Goal: Information Seeking & Learning: Learn about a topic

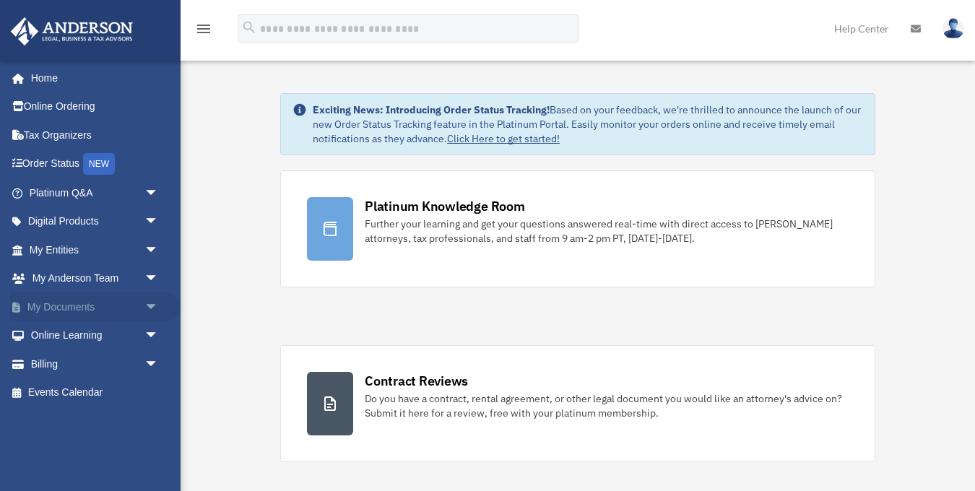
click at [144, 306] on span "arrow_drop_down" at bounding box center [158, 307] width 29 height 30
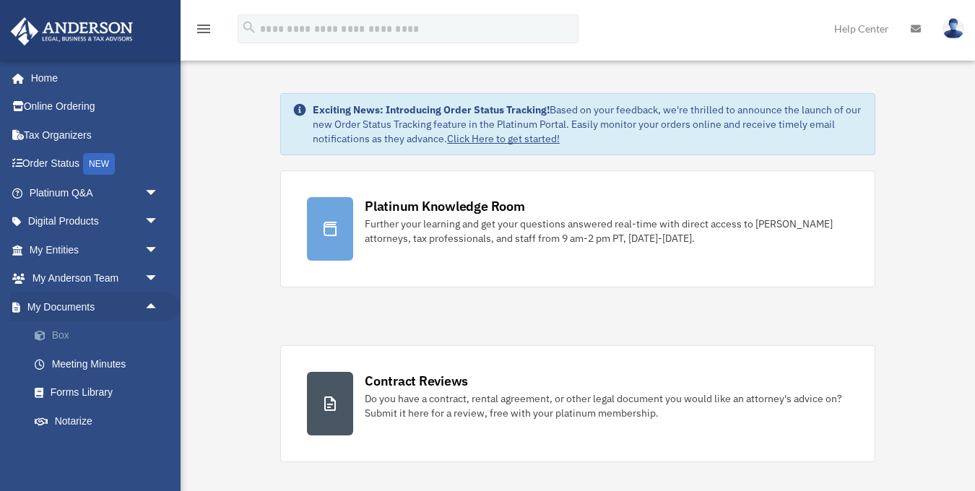
click at [74, 336] on link "Box" at bounding box center [100, 335] width 160 height 29
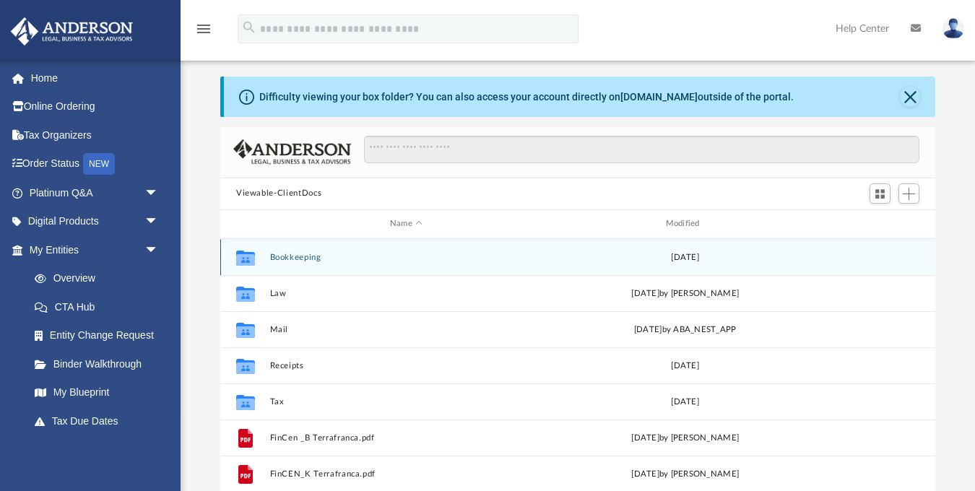
click at [277, 256] on button "Bookkeeping" at bounding box center [406, 256] width 273 height 9
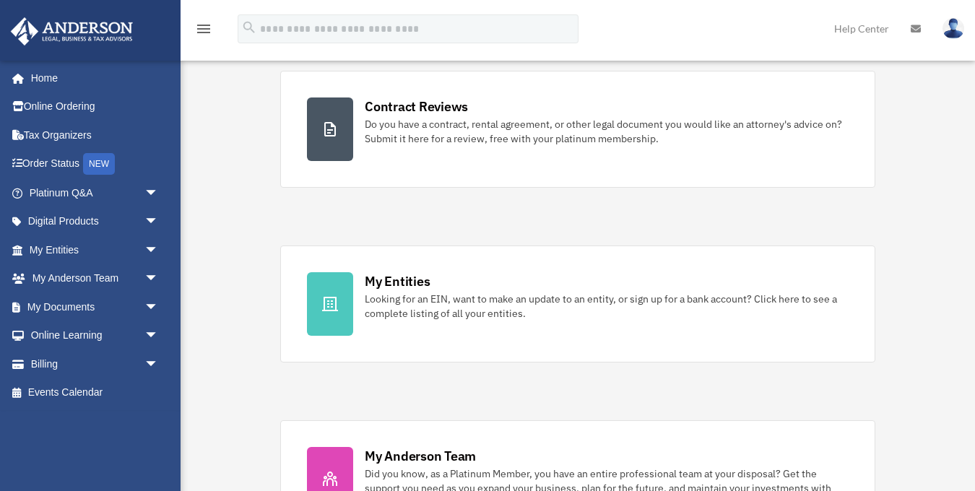
scroll to position [370, 0]
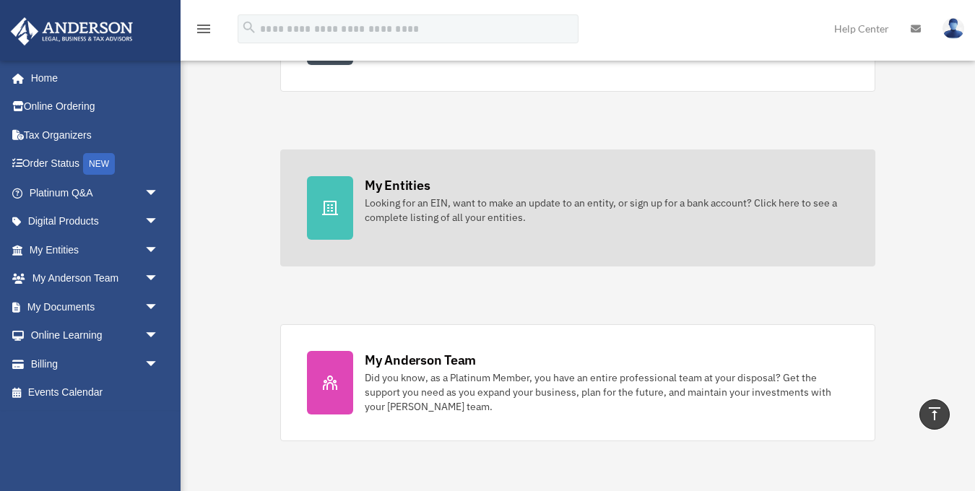
click at [419, 196] on div "Looking for an EIN, want to make an update to an entity, or sign up for a bank …" at bounding box center [607, 210] width 484 height 29
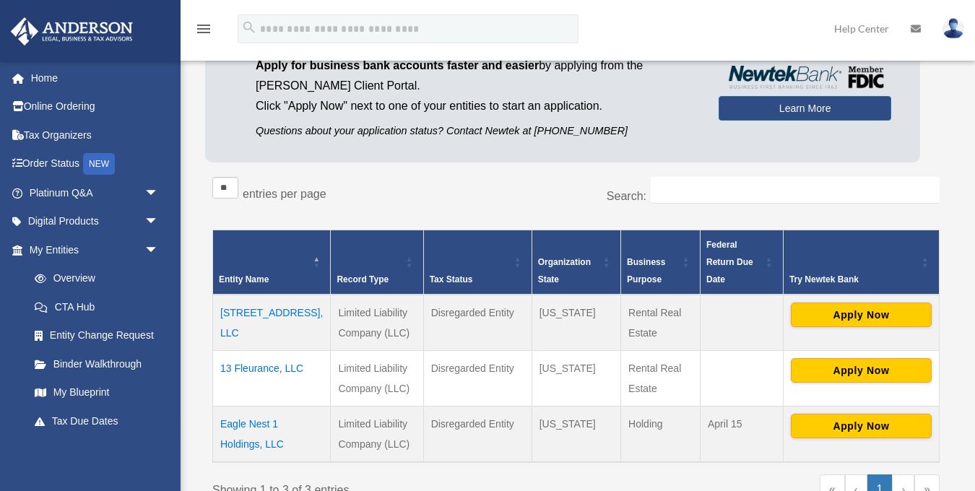
scroll to position [131, 0]
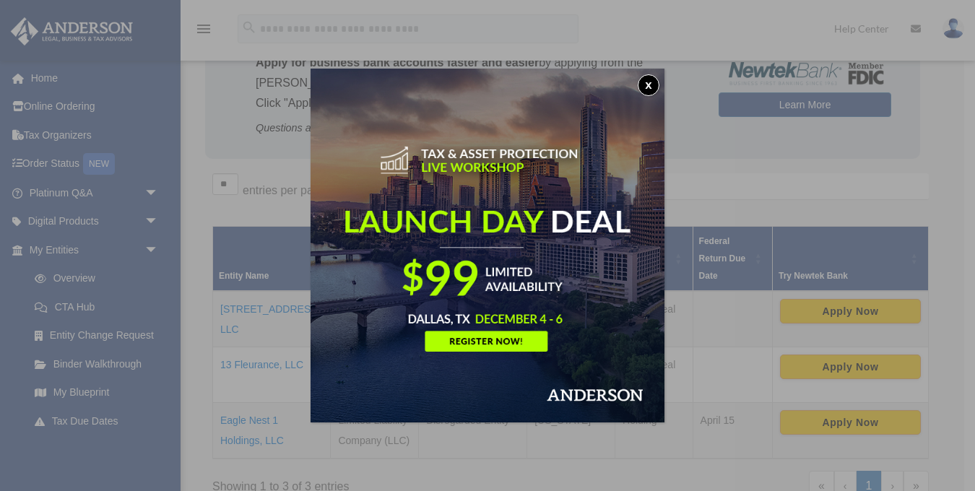
click at [648, 82] on button "x" at bounding box center [649, 85] width 22 height 22
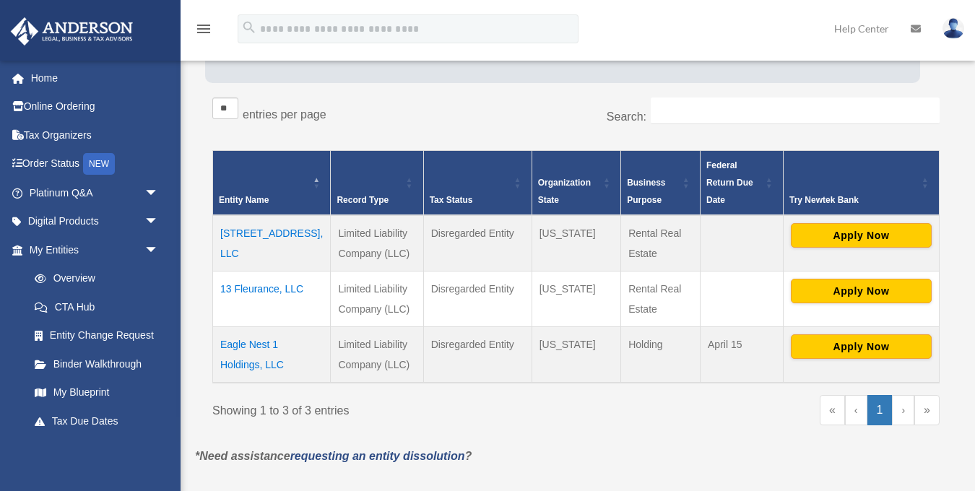
scroll to position [208, 0]
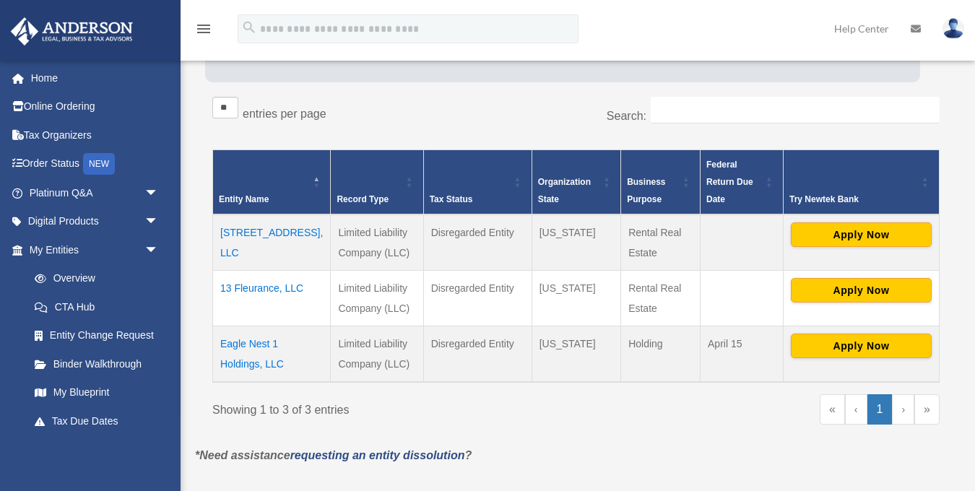
click at [241, 272] on td "13 Fleurance, LLC" at bounding box center [272, 299] width 118 height 56
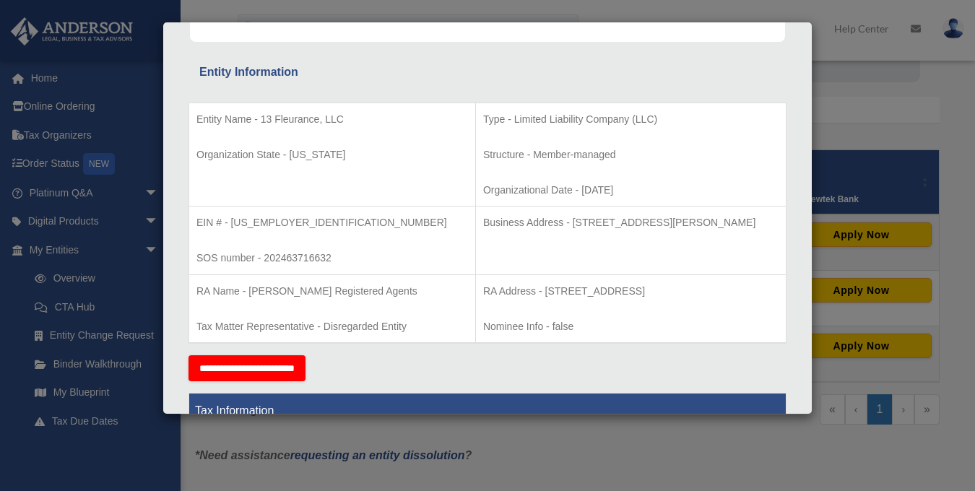
scroll to position [0, 0]
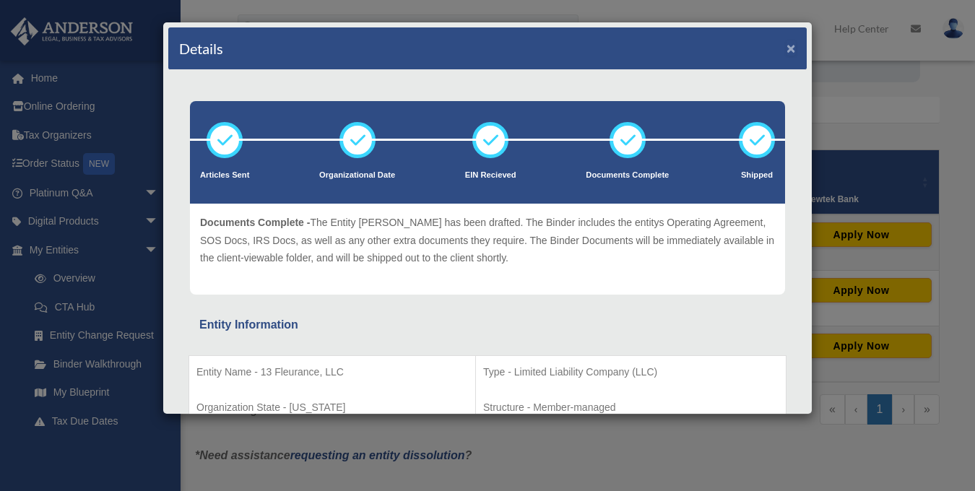
click at [793, 49] on button "×" at bounding box center [790, 47] width 9 height 15
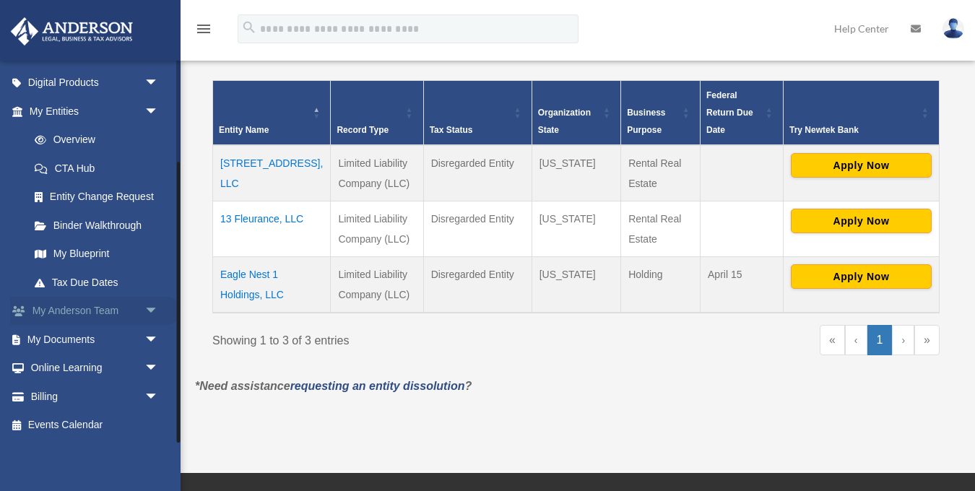
scroll to position [284, 0]
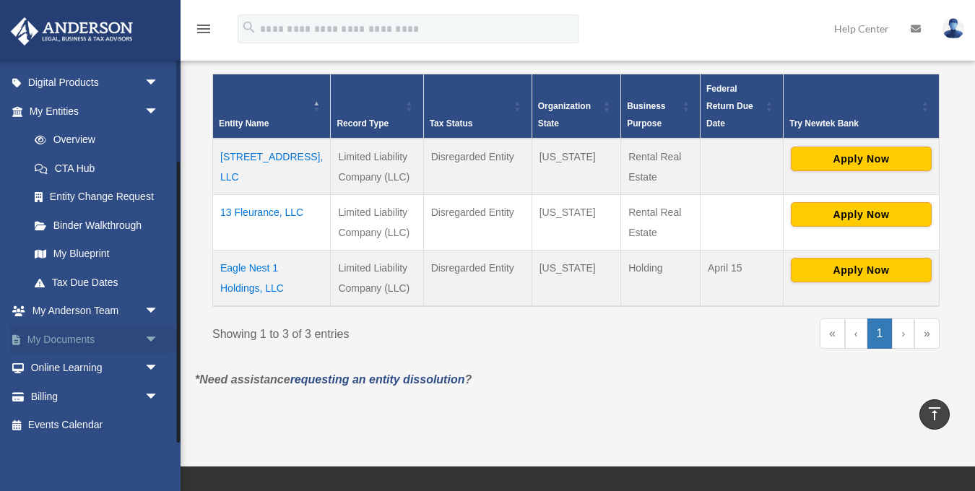
click at [152, 336] on span "arrow_drop_down" at bounding box center [158, 340] width 29 height 30
click at [69, 369] on link "Box" at bounding box center [100, 368] width 160 height 29
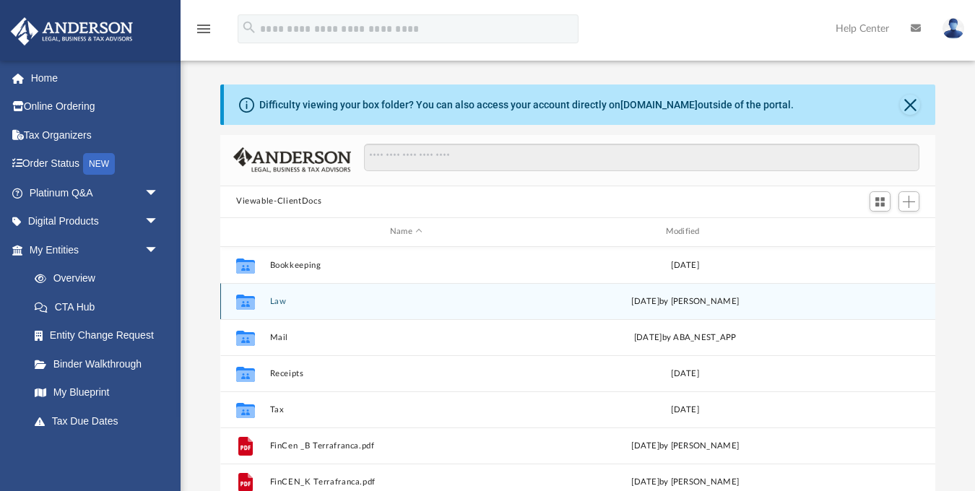
click at [271, 297] on button "Law" at bounding box center [406, 300] width 273 height 9
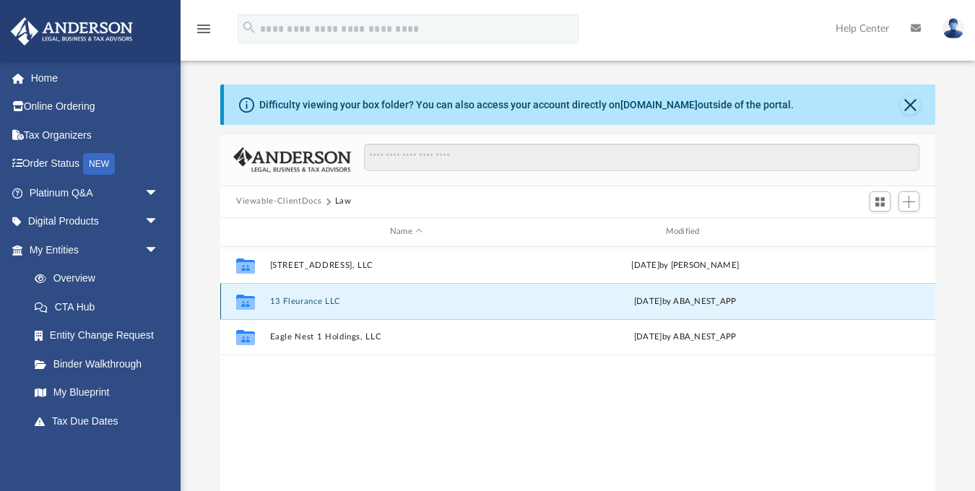
click at [323, 299] on button "13 Fleurance LLC" at bounding box center [406, 300] width 273 height 9
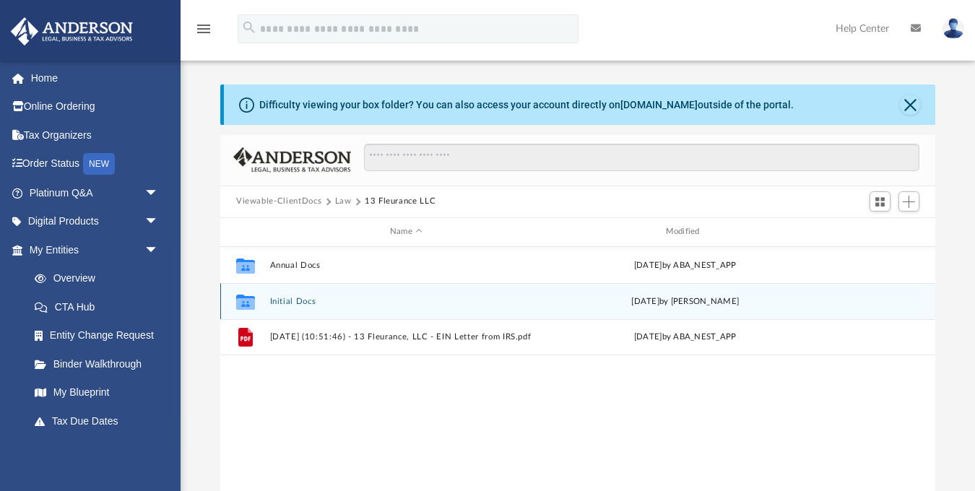
click at [303, 300] on button "Initial Docs" at bounding box center [406, 300] width 273 height 9
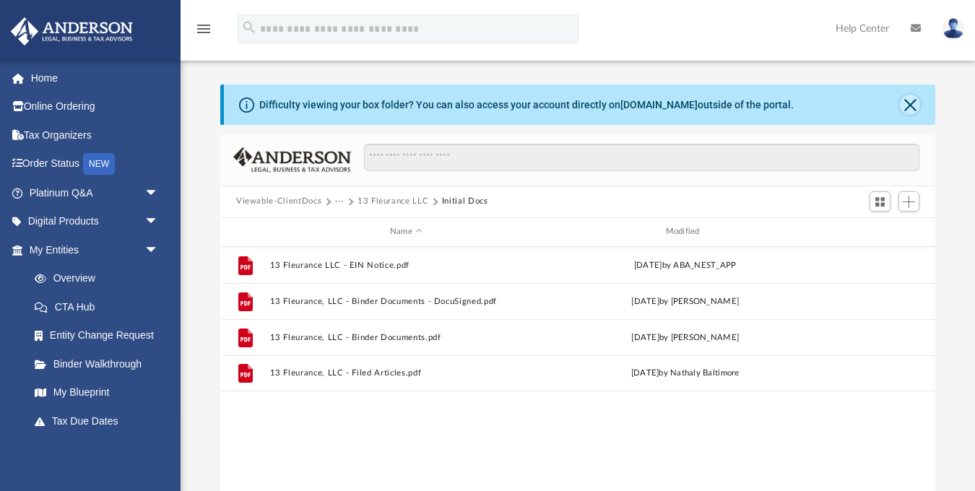
click at [906, 107] on button "Close" at bounding box center [910, 105] width 20 height 20
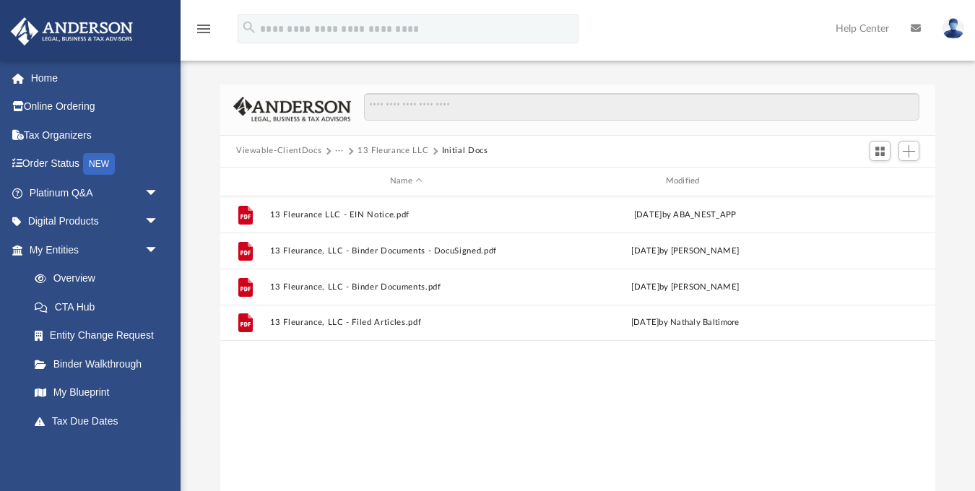
click at [298, 151] on button "Viewable-ClientDocs" at bounding box center [278, 150] width 85 height 13
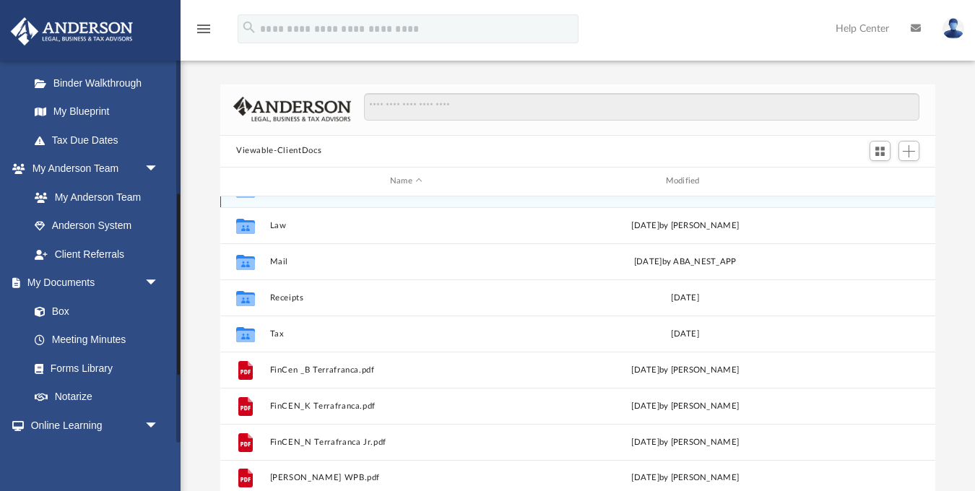
scroll to position [282, 0]
click at [88, 198] on link "My Anderson Team" at bounding box center [100, 196] width 160 height 29
